Goal: Information Seeking & Learning: Check status

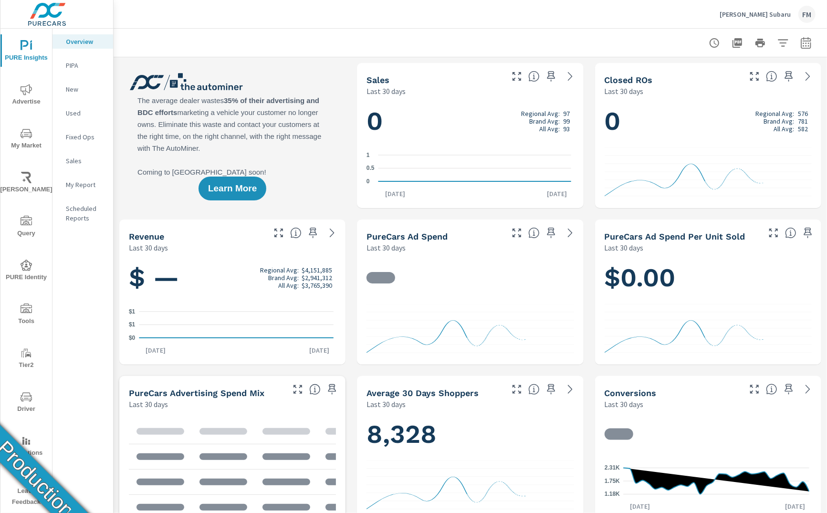
click at [26, 409] on span "Driver" at bounding box center [26, 403] width 46 height 23
